Goal: Information Seeking & Learning: Learn about a topic

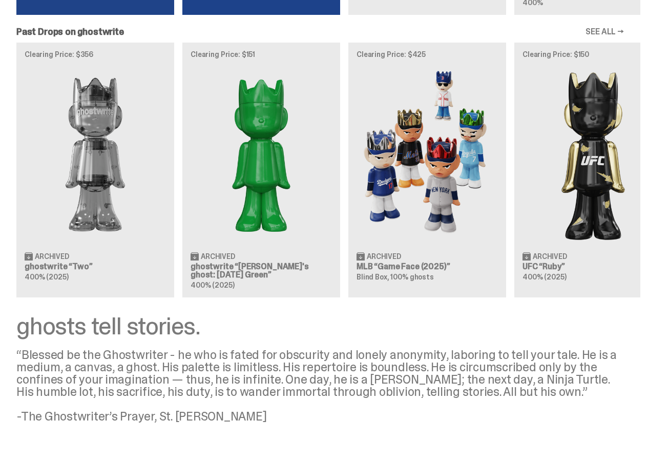
scroll to position [958, 0]
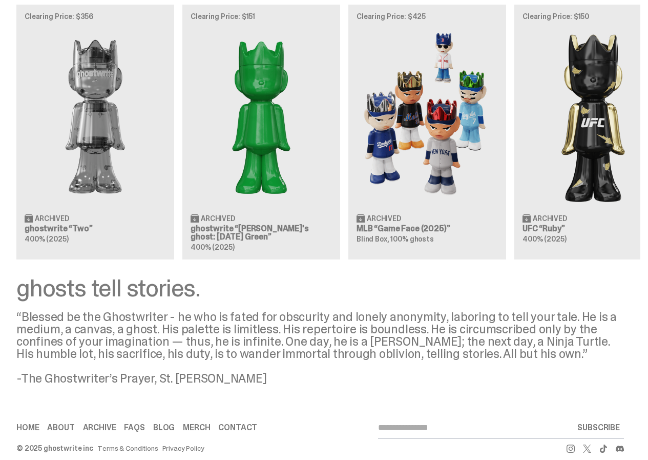
click at [588, 444] on icon at bounding box center [587, 448] width 8 height 8
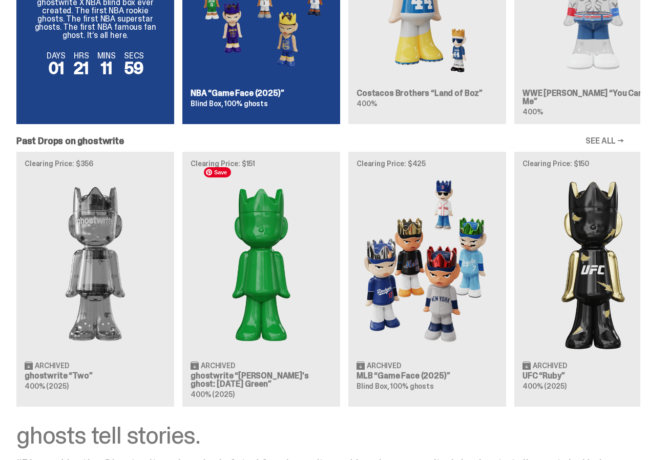
scroll to position [702, 0]
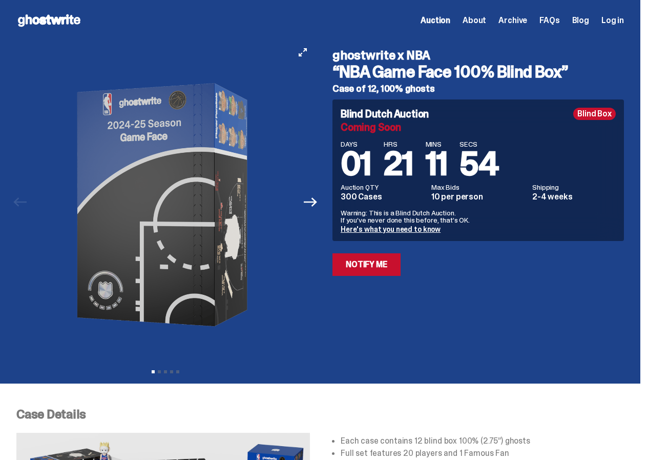
click at [322, 206] on button "Next" at bounding box center [310, 202] width 23 height 23
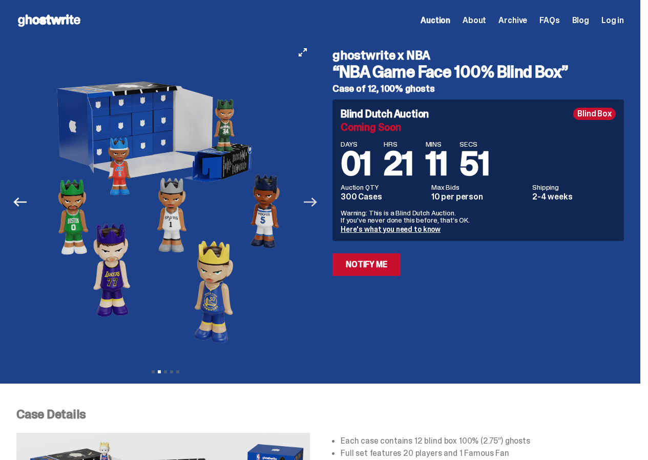
click at [317, 202] on icon "Next" at bounding box center [310, 201] width 13 height 9
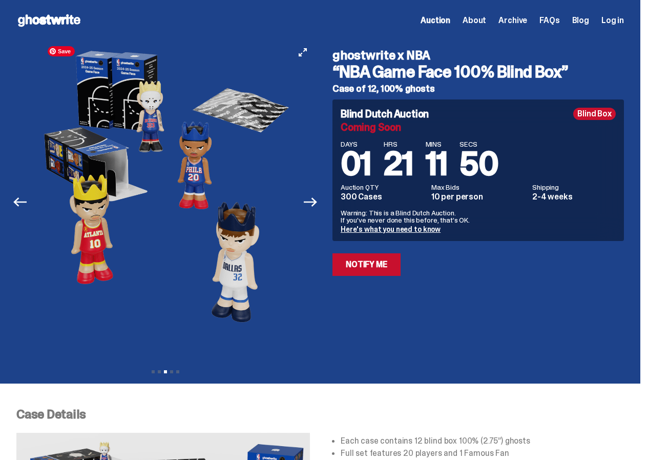
click at [225, 201] on img at bounding box center [165, 205] width 262 height 328
click at [141, 111] on img at bounding box center [165, 205] width 262 height 328
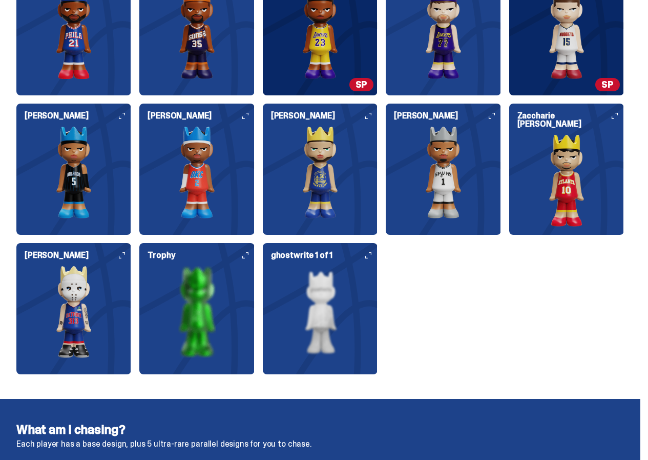
scroll to position [1268, 0]
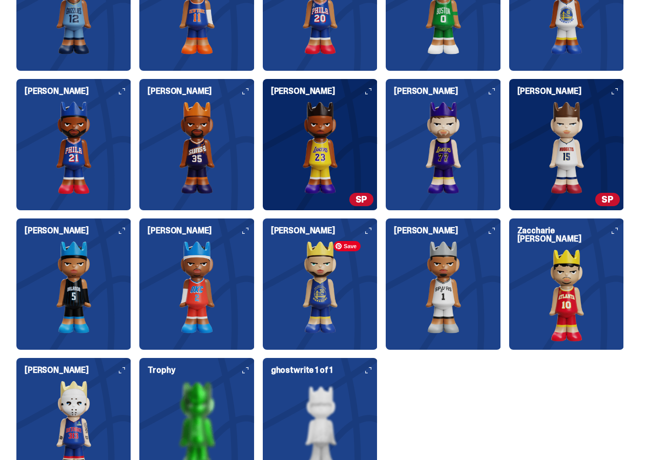
click at [131, 380] on img at bounding box center [73, 426] width 115 height 92
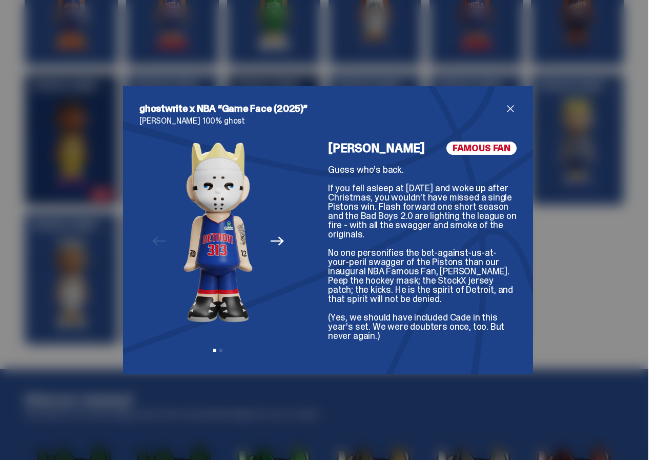
click at [217, 346] on div "Previous Next View slide 1 View slide 2" at bounding box center [217, 249] width 157 height 216
click at [219, 349] on button "View slide 2" at bounding box center [220, 350] width 3 height 3
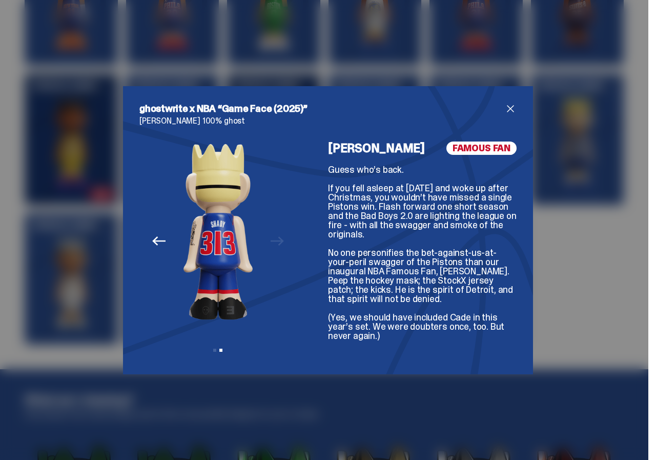
click at [208, 351] on div "View slide 1 View slide 2" at bounding box center [217, 350] width 69 height 3
click at [213, 351] on button "View slide 1" at bounding box center [214, 350] width 3 height 3
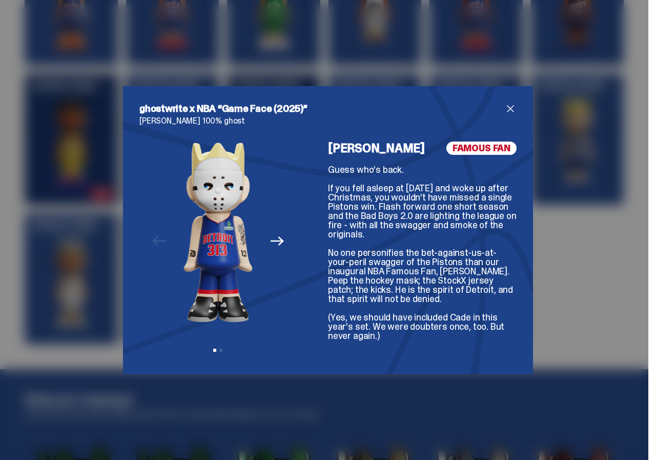
drag, startPoint x: 415, startPoint y: 305, endPoint x: 352, endPoint y: 309, distance: 63.1
click at [352, 309] on div "Guess who’s back. If you fell asleep at Halloween in 2024 and woke up after Chr…" at bounding box center [422, 252] width 189 height 175
click at [473, 155] on div "Eminem FAMOUS FAN Guess who’s back. If you fell asleep at Halloween in 2024 and…" at bounding box center [422, 249] width 189 height 216
click at [271, 246] on icon "Next" at bounding box center [277, 240] width 13 height 13
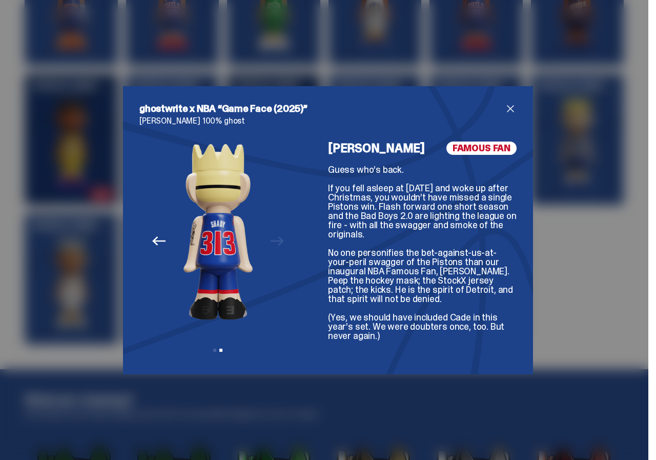
click at [153, 246] on icon "Previous" at bounding box center [158, 240] width 13 height 13
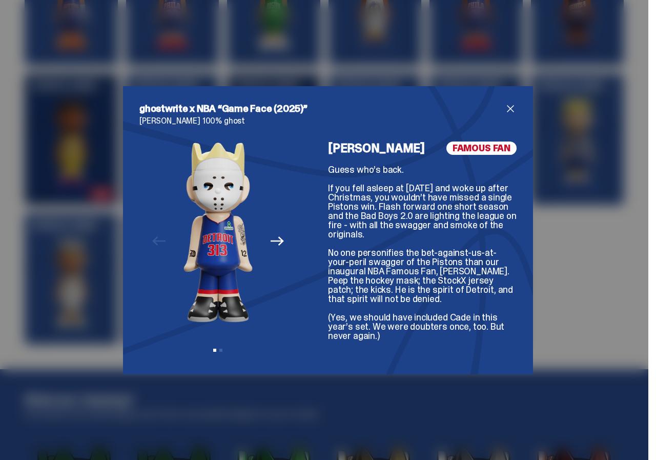
click at [369, 162] on div "Eminem FAMOUS FAN Guess who’s back. If you fell asleep at Halloween in 2024 and…" at bounding box center [422, 249] width 189 height 216
click at [506, 104] on span "close" at bounding box center [510, 109] width 12 height 12
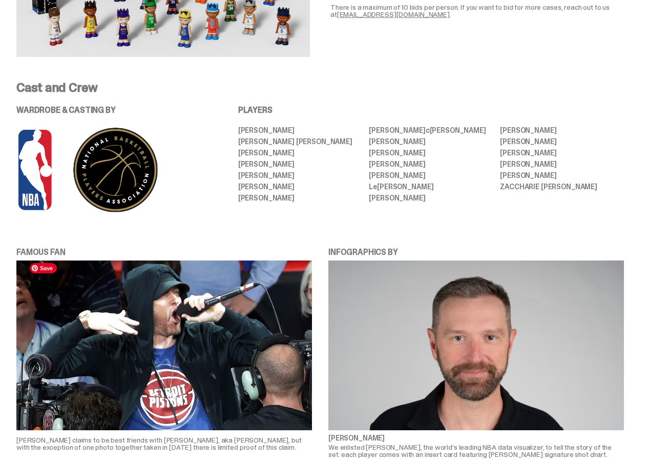
scroll to position [602, 0]
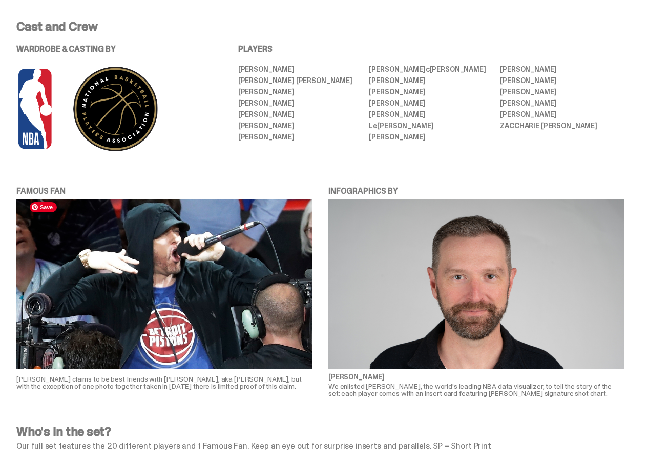
click at [190, 254] on img at bounding box center [164, 284] width 296 height 170
click at [189, 282] on img at bounding box center [164, 284] width 296 height 170
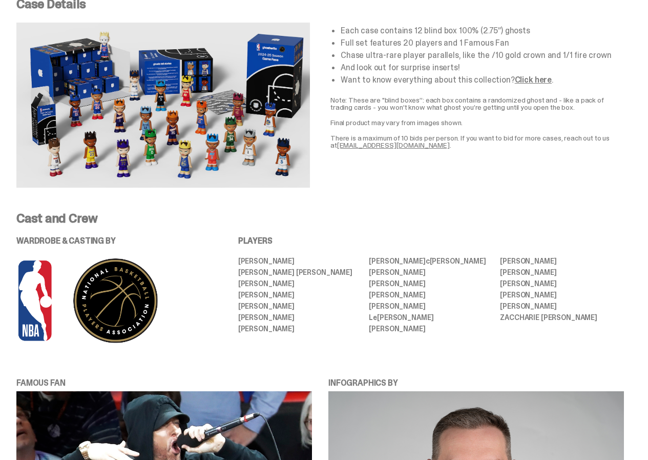
scroll to position [718, 0]
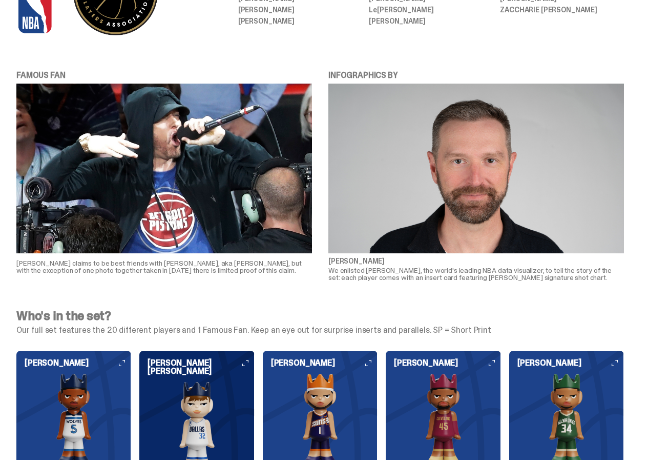
click at [199, 264] on p "[PERSON_NAME] claims to be best friends with [PERSON_NAME], aka [PERSON_NAME], …" at bounding box center [164, 266] width 296 height 14
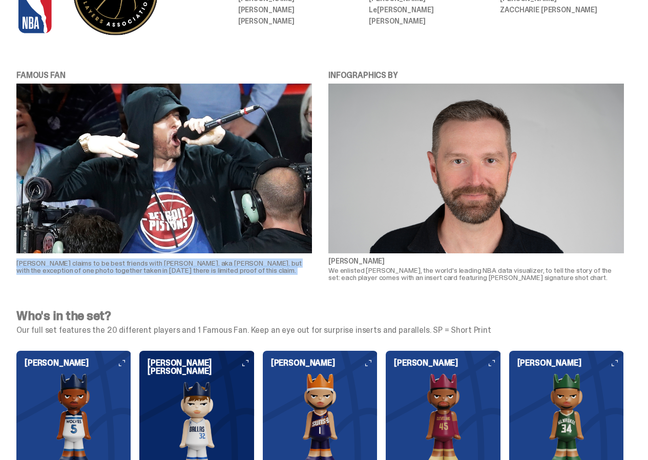
click at [199, 264] on p "[PERSON_NAME] claims to be best friends with [PERSON_NAME], aka [PERSON_NAME], …" at bounding box center [164, 266] width 296 height 14
click at [201, 197] on img at bounding box center [164, 169] width 296 height 170
drag, startPoint x: 256, startPoint y: 287, endPoint x: 215, endPoint y: 287, distance: 41.0
click at [256, 287] on div "FAMOUS FAN Josh Luber claims to be best friends with Eminem, aka Marshall Mathe…" at bounding box center [320, 175] width 641 height 244
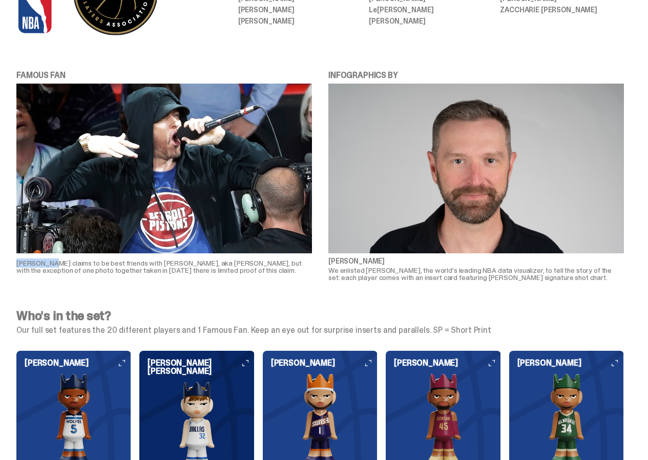
drag, startPoint x: 58, startPoint y: 259, endPoint x: 21, endPoint y: 259, distance: 36.9
click at [21, 259] on div "FAMOUS FAN Josh Luber claims to be best friends with Eminem, aka Marshall Mathe…" at bounding box center [320, 175] width 641 height 212
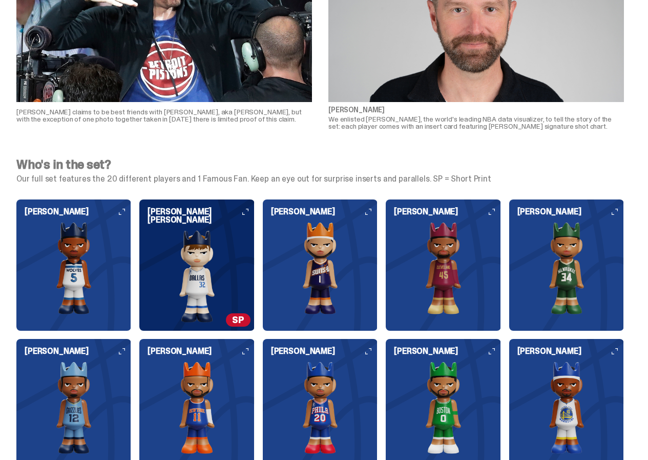
scroll to position [871, 0]
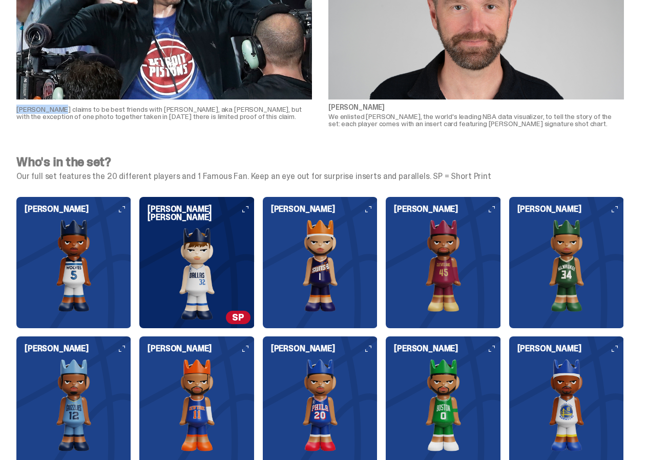
drag, startPoint x: 63, startPoint y: 104, endPoint x: 24, endPoint y: 104, distance: 38.4
click at [24, 104] on div "FAMOUS FAN Josh Luber claims to be best friends with Eminem, aka Marshall Mathe…" at bounding box center [320, 21] width 641 height 212
copy p "Josh Luber c"
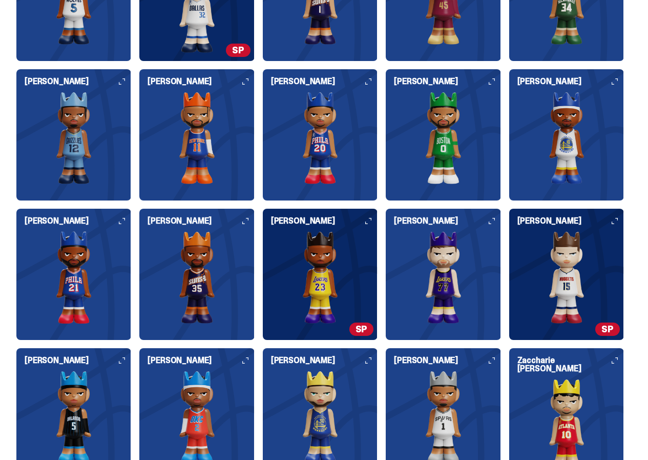
scroll to position [1179, 0]
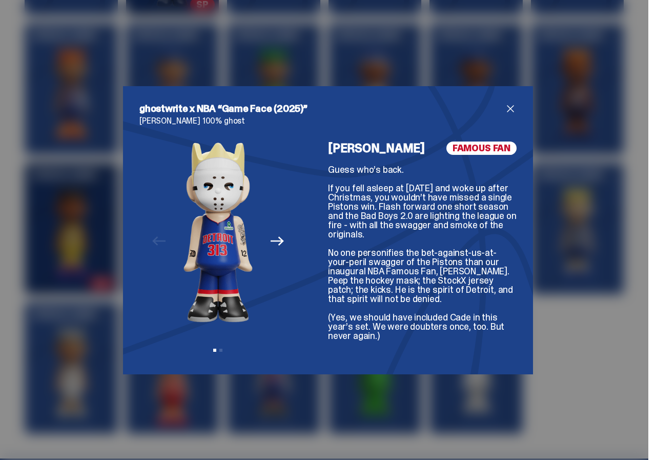
click at [274, 241] on icon "Next" at bounding box center [277, 241] width 13 height 9
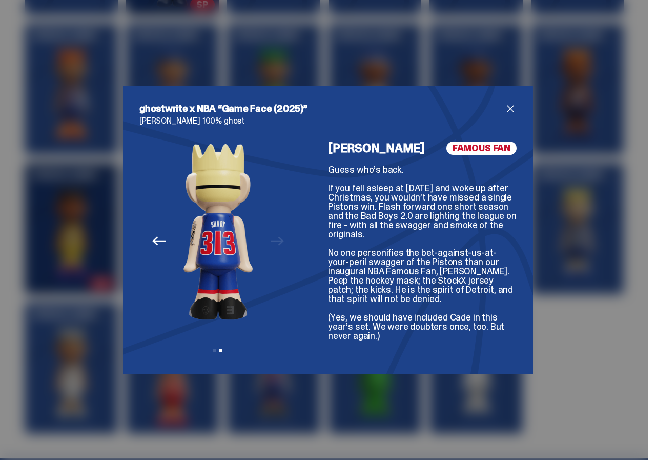
click at [154, 241] on icon "Previous" at bounding box center [158, 240] width 13 height 9
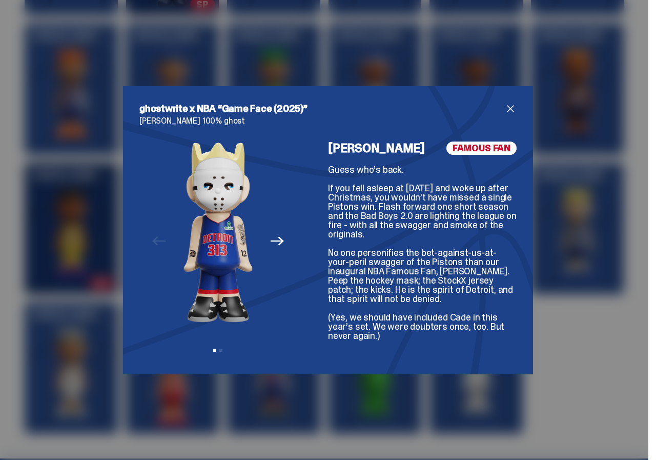
click at [508, 103] on span "close" at bounding box center [510, 109] width 12 height 12
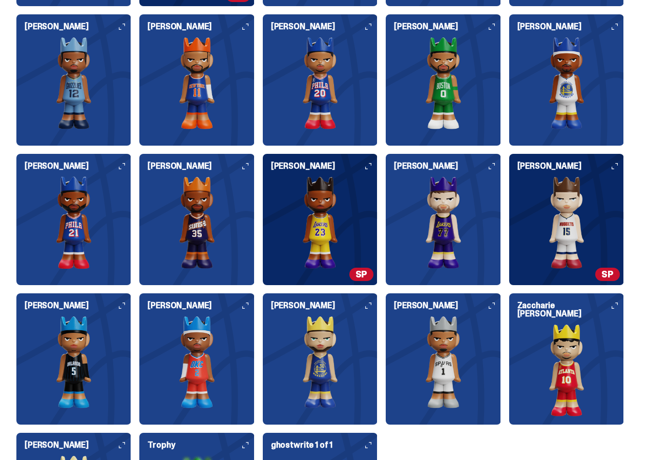
scroll to position [3660, 0]
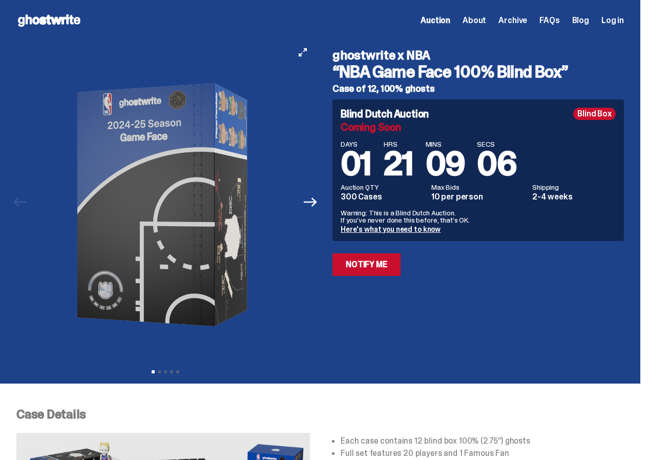
click at [315, 211] on button "Next" at bounding box center [310, 202] width 23 height 23
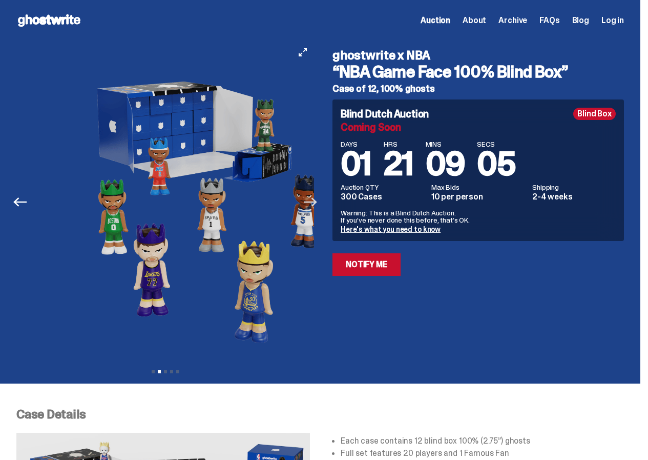
click at [313, 204] on icon "Next" at bounding box center [310, 201] width 13 height 13
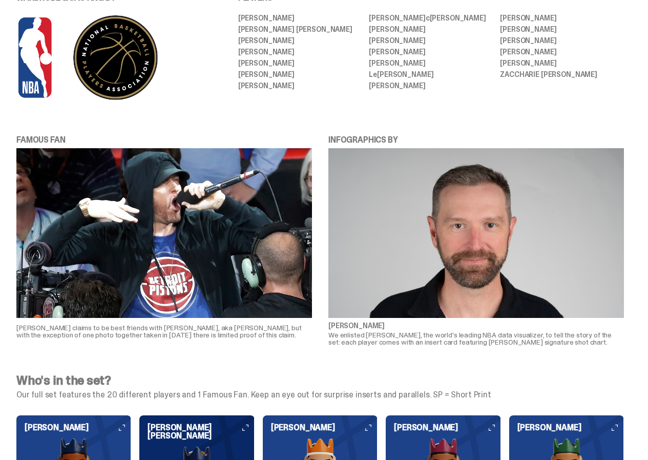
scroll to position [615, 0]
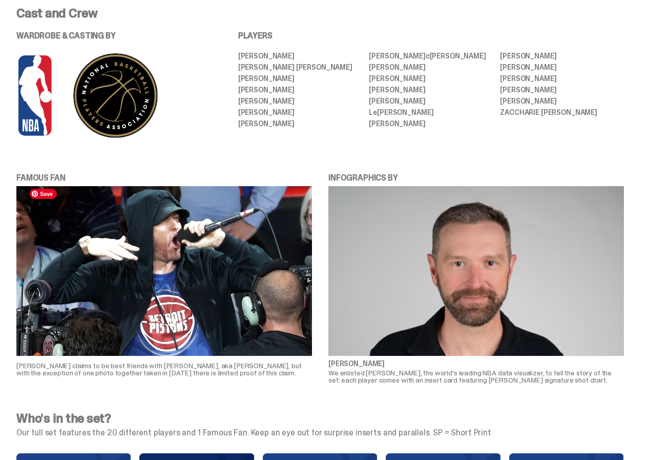
click at [196, 230] on img at bounding box center [164, 271] width 296 height 170
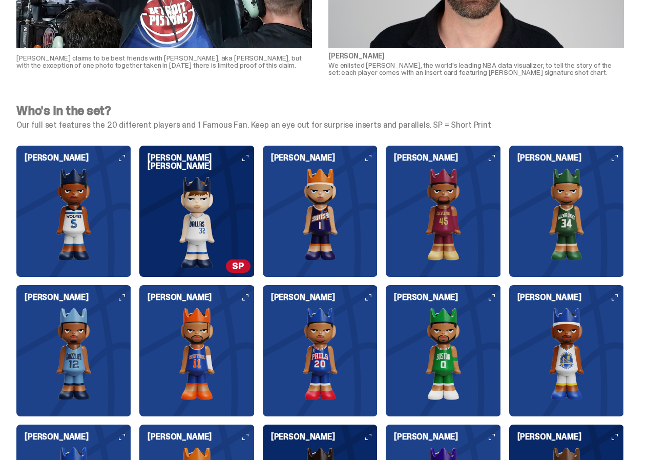
scroll to position [666, 0]
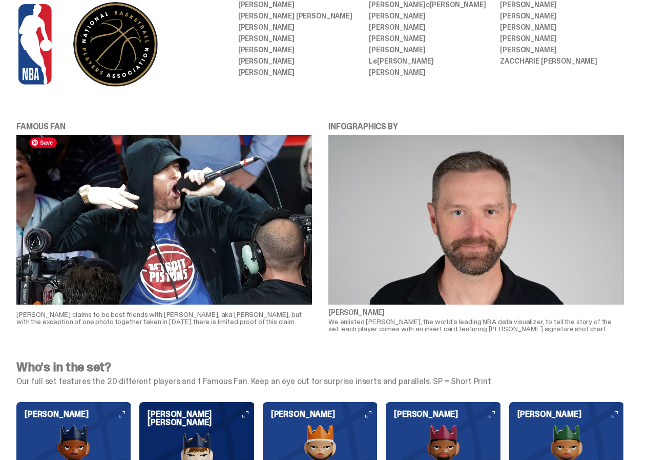
click at [223, 273] on img at bounding box center [164, 220] width 296 height 170
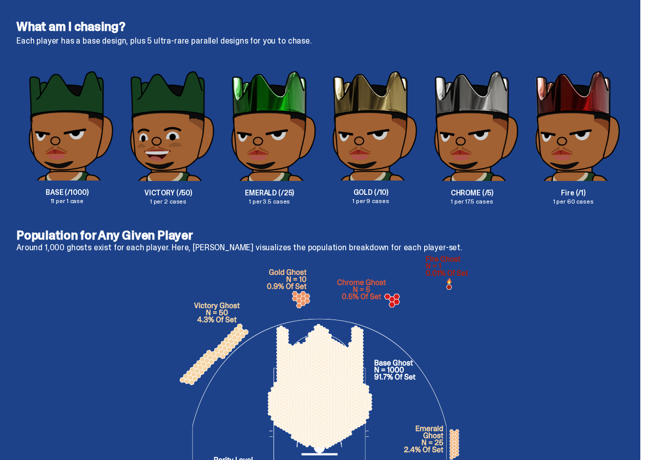
scroll to position [1351, 0]
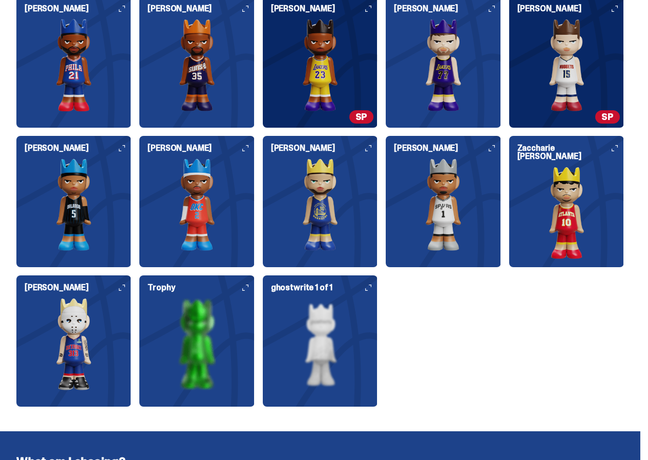
click at [125, 284] on icon at bounding box center [122, 287] width 6 height 6
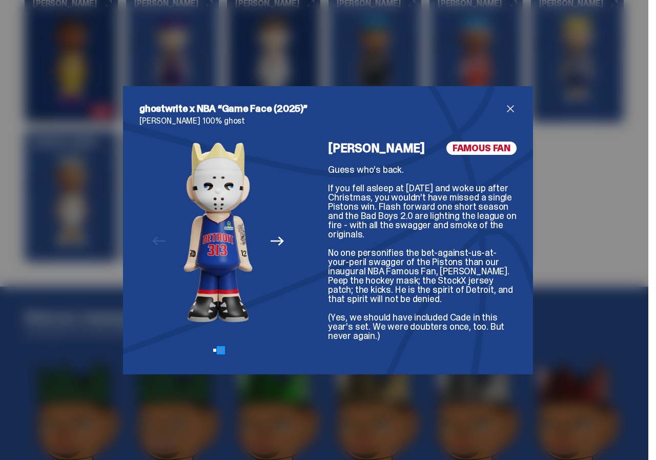
click at [219, 350] on button "View slide 2" at bounding box center [220, 350] width 3 height 3
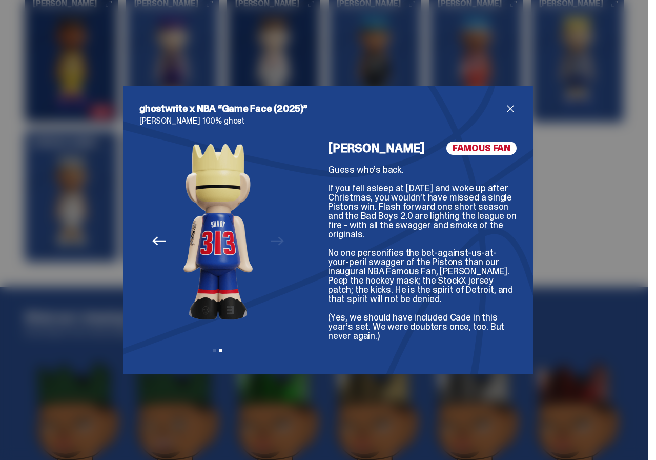
click at [596, 208] on div "ghostwrite x NBA “Game Face (2025)” Eminem 100% ghost Previous Next View slide …" at bounding box center [328, 230] width 656 height 460
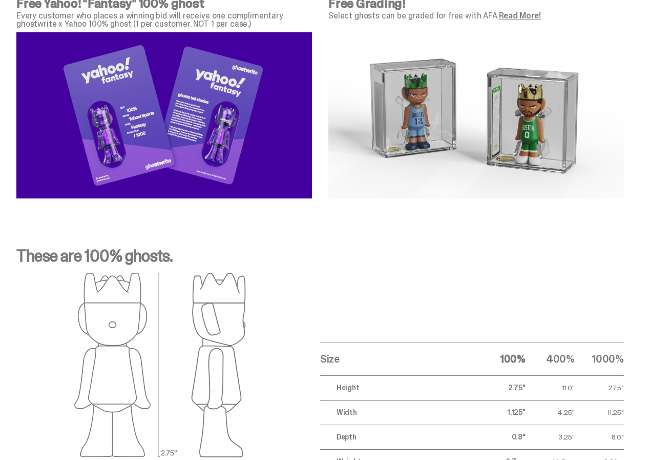
scroll to position [3660, 0]
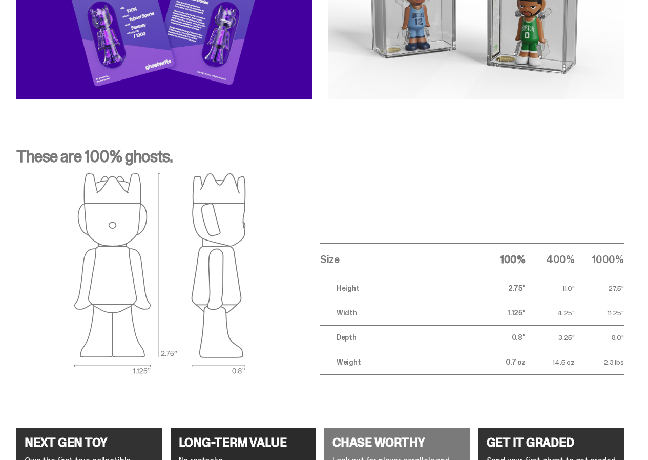
scroll to position [3558, 0]
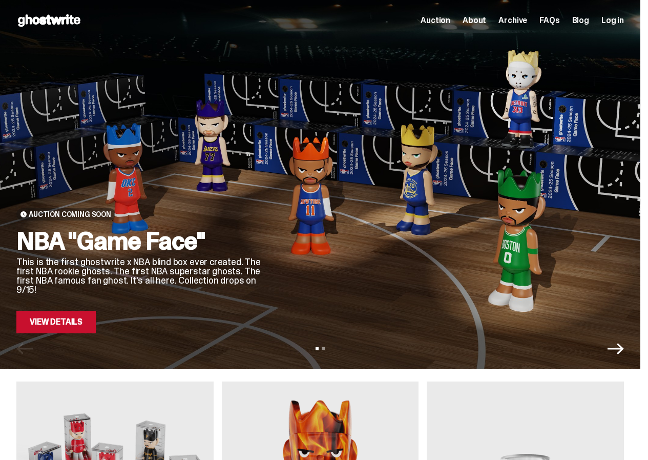
click at [624, 340] on icon "Next" at bounding box center [616, 348] width 16 height 16
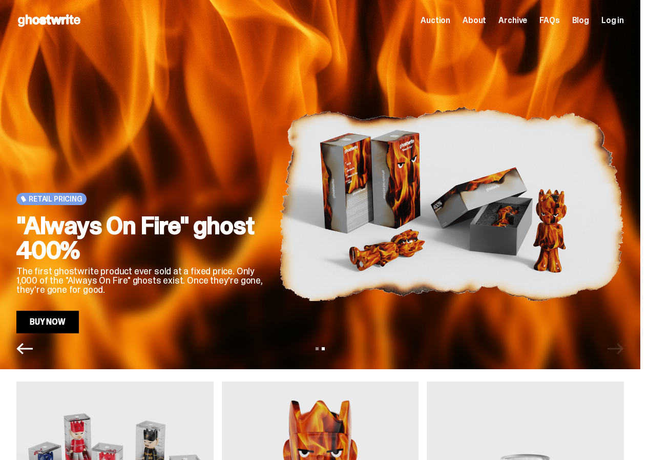
click at [25, 343] on icon "Previous" at bounding box center [24, 348] width 16 height 16
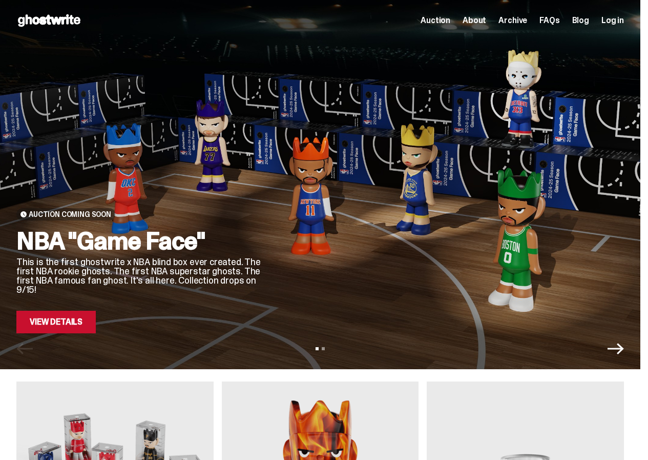
click at [519, 22] on span "Archive" at bounding box center [513, 20] width 29 height 8
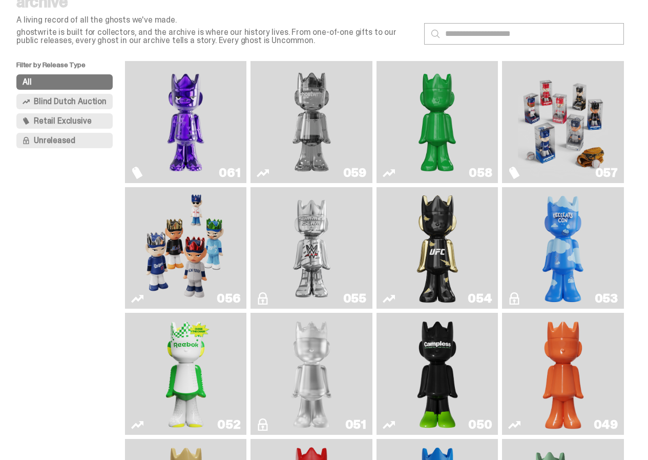
scroll to position [22, 0]
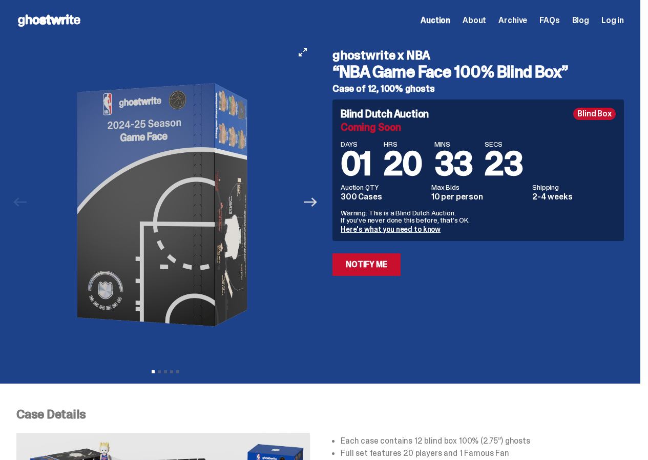
click at [317, 200] on icon "Next" at bounding box center [310, 201] width 13 height 13
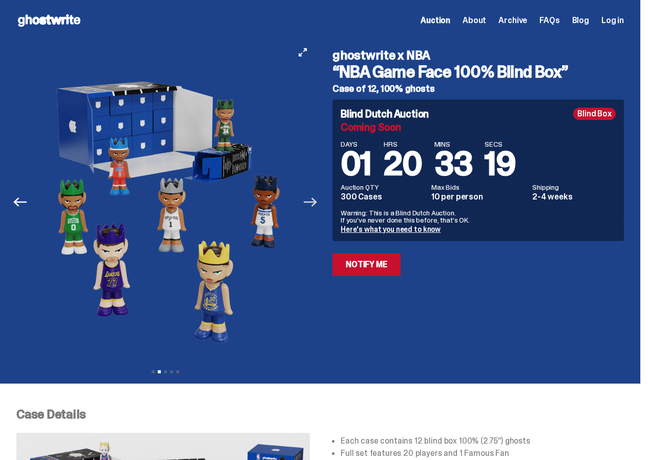
click at [317, 200] on icon "Next" at bounding box center [310, 201] width 13 height 13
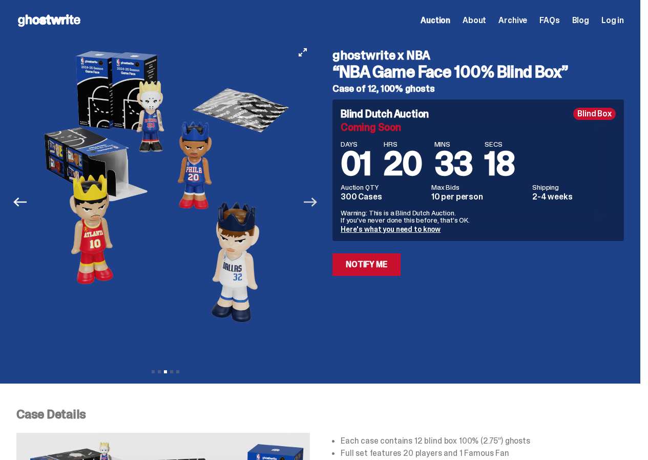
click at [317, 200] on icon "Next" at bounding box center [310, 201] width 13 height 13
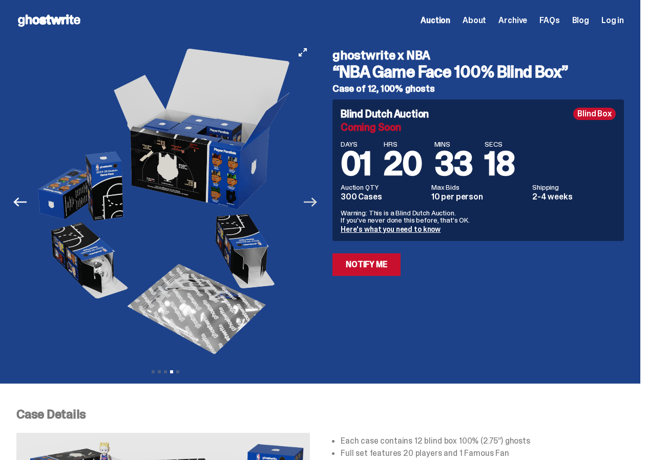
click at [317, 200] on icon "Next" at bounding box center [310, 201] width 13 height 13
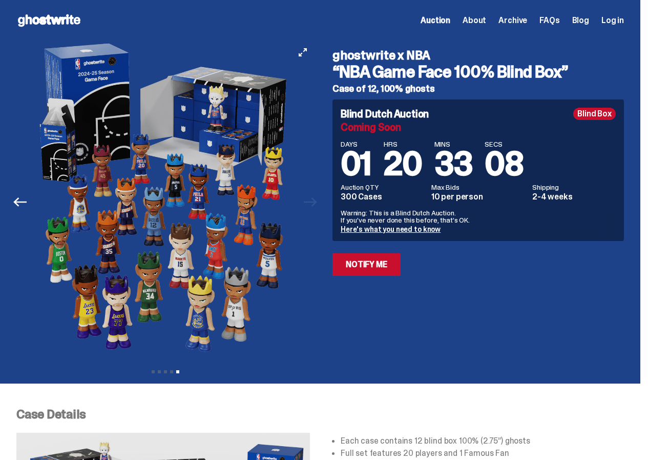
click at [314, 200] on div at bounding box center [165, 205] width 298 height 328
click at [24, 210] on button "Previous" at bounding box center [20, 202] width 23 height 23
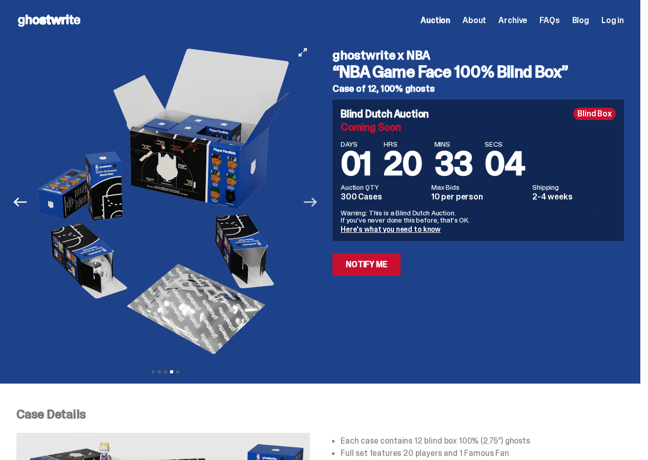
click at [308, 207] on icon "Next" at bounding box center [310, 201] width 13 height 13
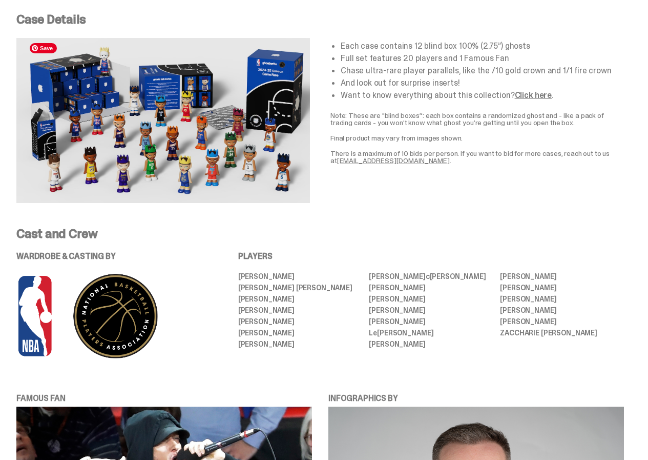
scroll to position [615, 0]
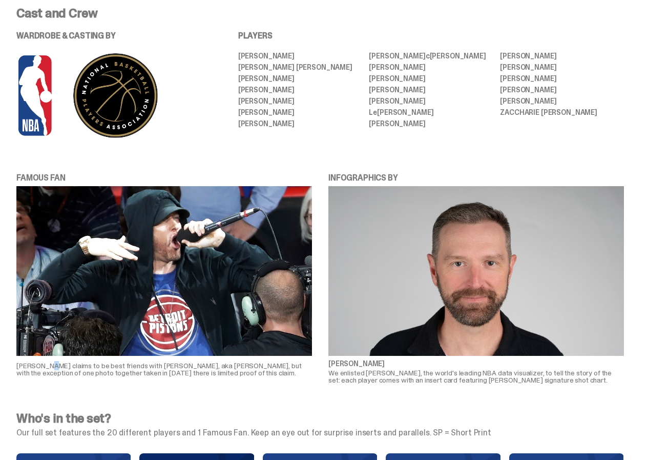
drag, startPoint x: 58, startPoint y: 360, endPoint x: 28, endPoint y: 361, distance: 29.8
click at [48, 362] on p "Josh Luber claims to be best friends with Eminem, aka Marshall Mathers, but wit…" at bounding box center [164, 369] width 296 height 14
click at [26, 362] on p "Josh Luber claims to be best friends with Eminem, aka Marshall Mathers, but wit…" at bounding box center [164, 369] width 296 height 14
drag, startPoint x: 59, startPoint y: 358, endPoint x: 23, endPoint y: 361, distance: 36.5
click at [23, 361] on div "FAMOUS FAN Josh Luber claims to be best friends with Eminem, aka Marshall Mathe…" at bounding box center [320, 278] width 641 height 212
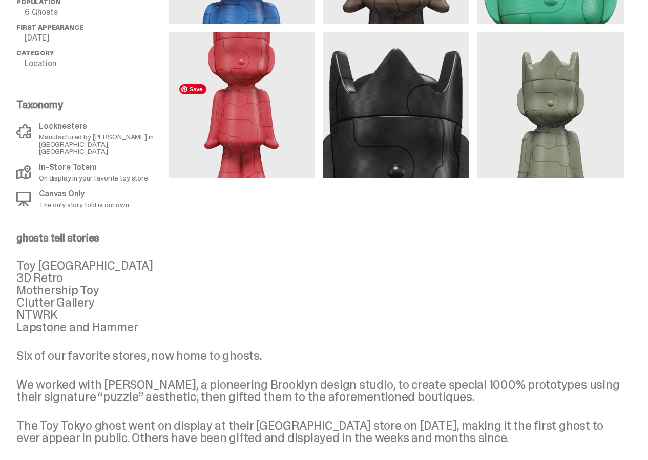
scroll to position [598, 0]
